Goal: Information Seeking & Learning: Understand process/instructions

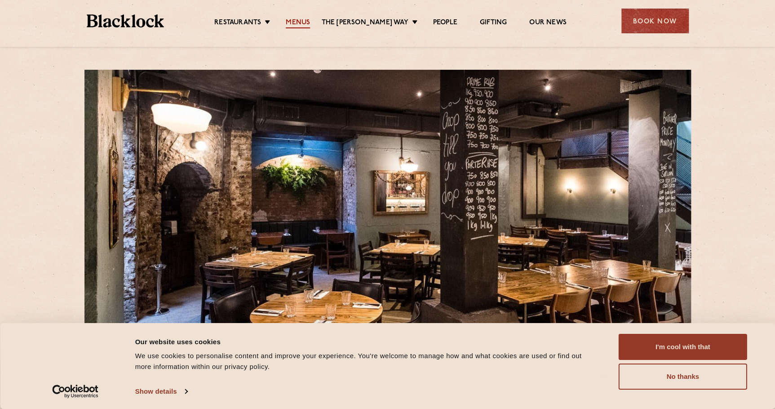
click at [308, 26] on link "Menus" at bounding box center [298, 23] width 24 height 10
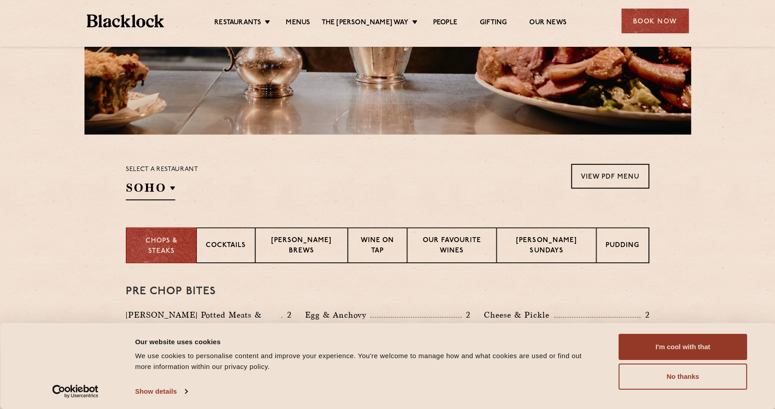
scroll to position [204, 0]
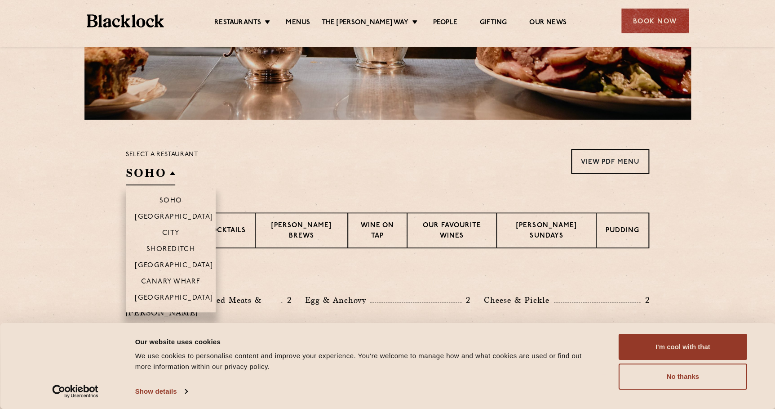
click at [175, 184] on h2 "SOHO" at bounding box center [150, 175] width 49 height 20
click at [174, 233] on p "City" at bounding box center [171, 233] width 18 height 9
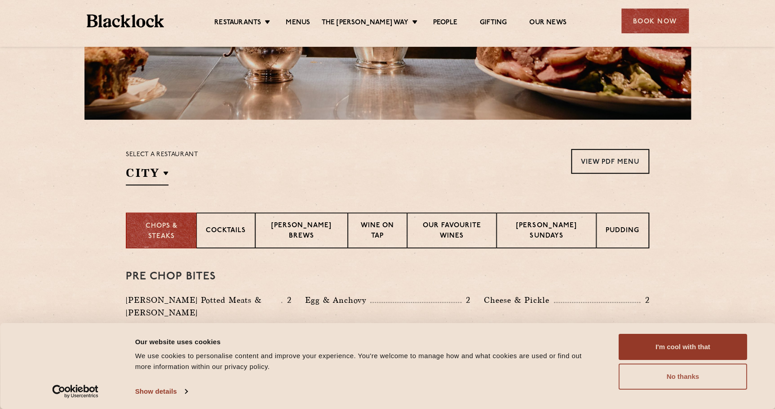
click at [668, 381] on button "No thanks" at bounding box center [683, 376] width 129 height 26
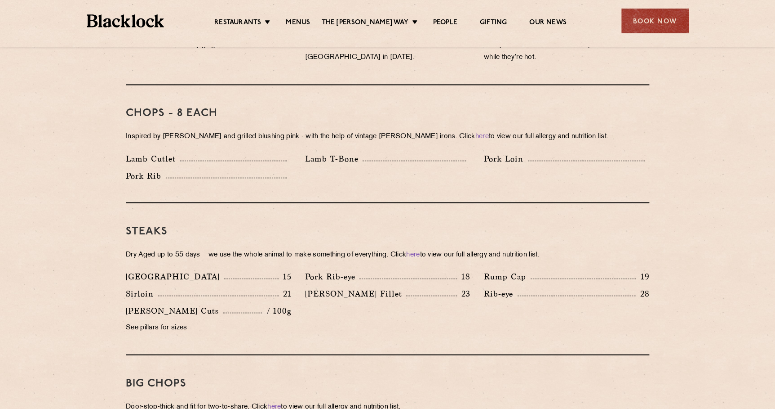
scroll to position [687, 0]
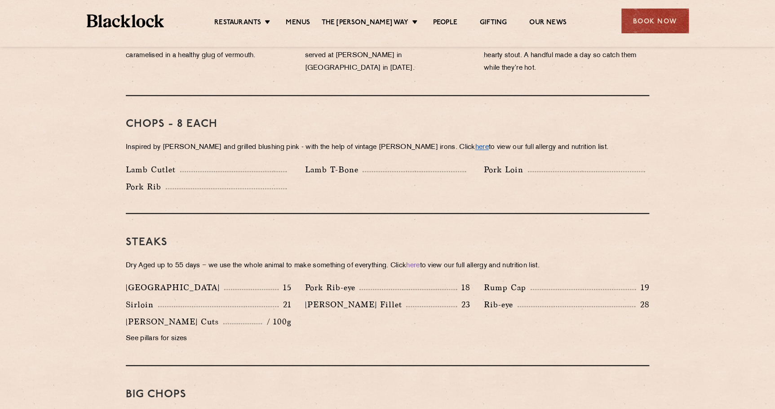
click at [476, 144] on link "here" at bounding box center [482, 147] width 13 height 7
